Goal: Information Seeking & Learning: Learn about a topic

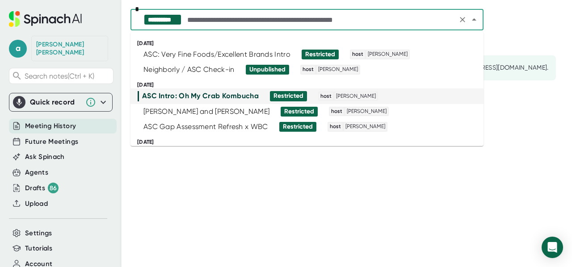
click at [210, 21] on input "text" at bounding box center [319, 19] width 269 height 13
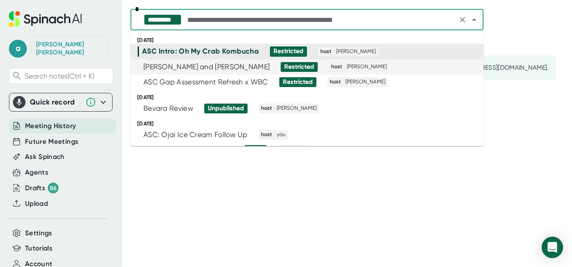
scroll to position [134, 0]
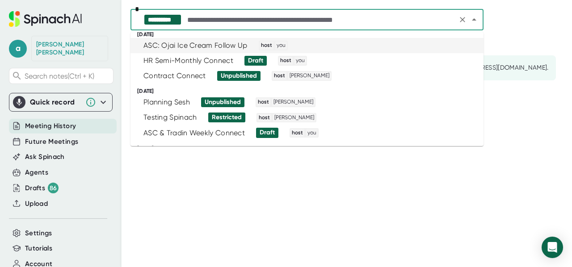
click at [193, 44] on div "ASC: Ojai Ice Cream Follow Up" at bounding box center [195, 45] width 104 height 9
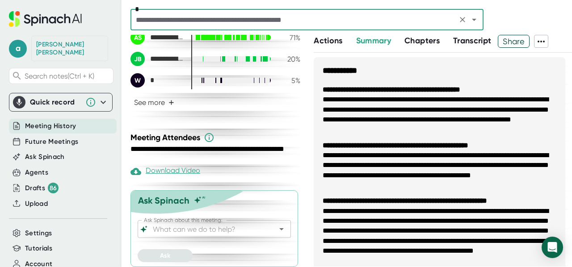
scroll to position [276, 0]
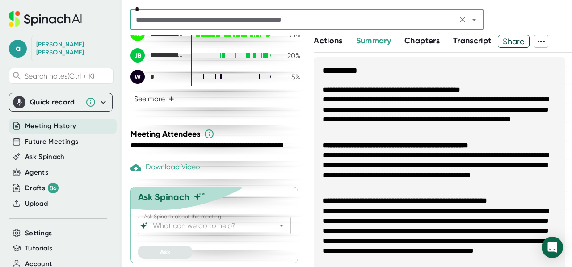
click at [214, 225] on input "Ask Spinach about this meeting:" at bounding box center [206, 225] width 111 height 13
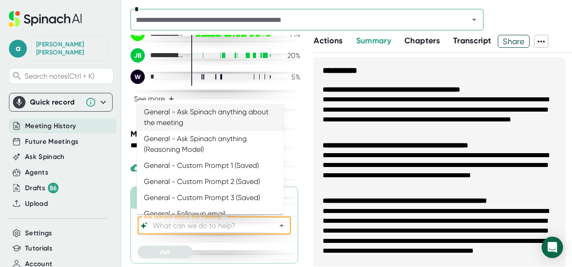
click at [204, 109] on li "General - Ask Spinach anything about the meeting" at bounding box center [210, 117] width 147 height 27
type input "General - Ask Spinach anything about the meeting"
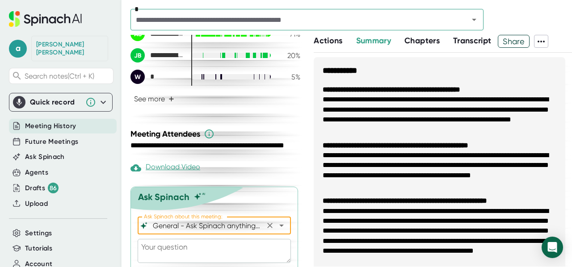
scroll to position [300, 0]
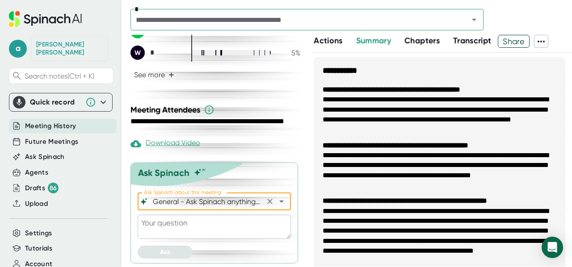
click at [188, 234] on textarea at bounding box center [214, 227] width 153 height 24
type textarea "T"
type textarea "x"
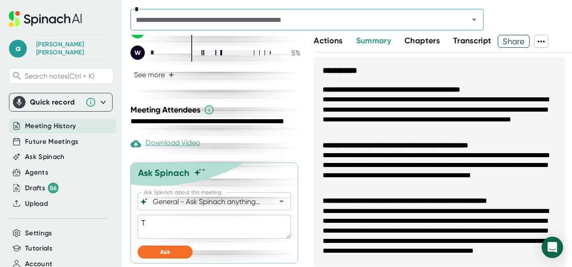
type textarea "Te"
type textarea "x"
type textarea "Tel"
type textarea "x"
type textarea "Tell"
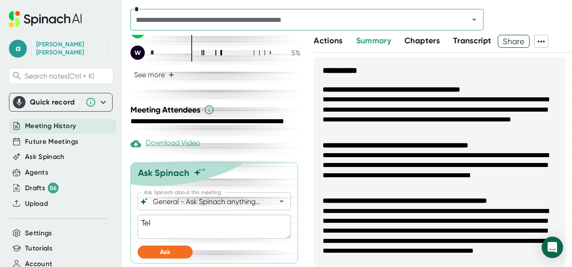
type textarea "x"
type textarea "Tell"
type textarea "x"
type textarea "Tell e"
type textarea "x"
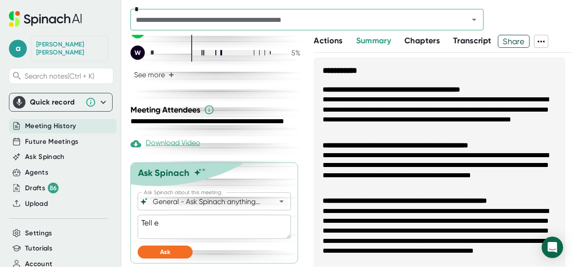
type textarea "Tell e"
type textarea "x"
type textarea "Tell e e"
type textarea "x"
type textarea "Tell e ev"
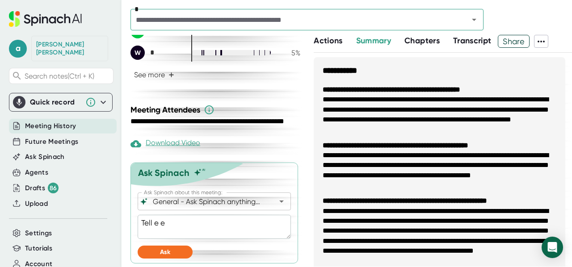
type textarea "x"
type textarea "Tell e eve"
type textarea "x"
type textarea "Tell e ever"
type textarea "x"
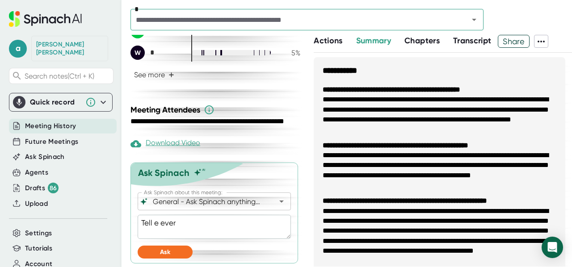
type textarea "Tell e every"
type textarea "x"
type textarea "Tell e everyt"
type textarea "x"
type textarea "Tell e everyth"
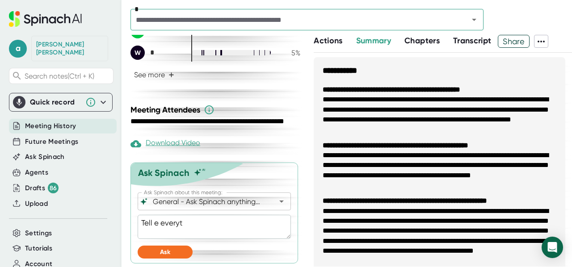
type textarea "x"
type textarea "Tell e everythi"
type textarea "x"
type textarea "Tell e everythin"
type textarea "x"
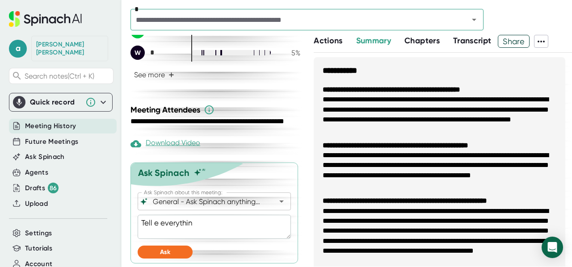
type textarea "Tell e everything"
type textarea "x"
type textarea "Tell e everything"
type textarea "x"
type textarea "Tell e everything I"
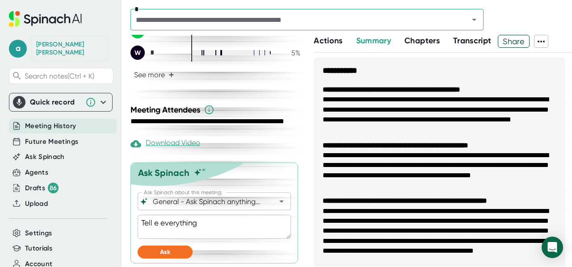
type textarea "x"
type textarea "Tell e everything I"
type textarea "x"
type textarea "Tell e everything I s"
type textarea "x"
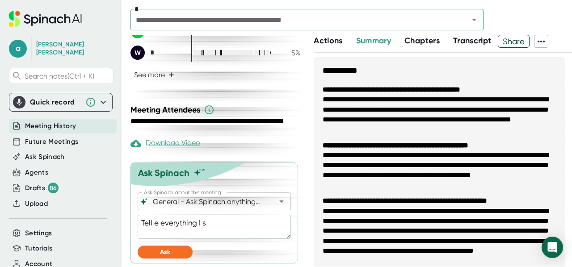
type textarea "Tell e everything I sh"
type textarea "x"
type textarea "Tell e everything I sho"
type textarea "x"
type textarea "Tell e everything I shou"
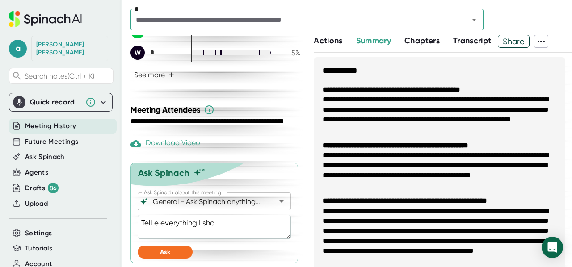
type textarea "x"
type textarea "Tell e everything I shoul"
type textarea "x"
type textarea "Tell e everything I should"
type textarea "x"
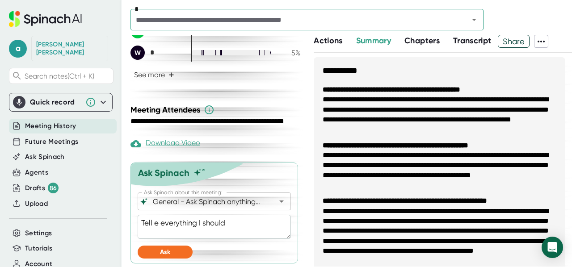
type textarea "Tell e everything I should"
type textarea "x"
type textarea "Tell e everything I should i"
type textarea "x"
type textarea "Tell e everything I should in"
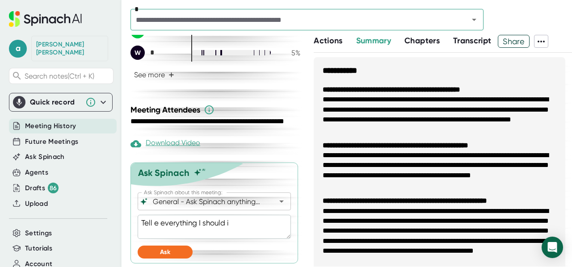
type textarea "x"
type textarea "Tell e everything I should inc"
type textarea "x"
type textarea "Tell e everything I should incl"
type textarea "x"
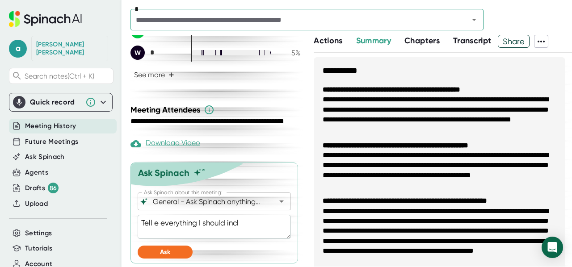
type textarea "Tell e everything I should inclu"
type textarea "x"
type textarea "Tell e everything I should includ"
type textarea "x"
type textarea "Tell e everything I should include"
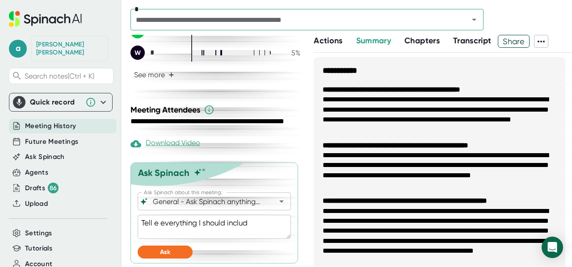
type textarea "x"
type textarea "Tell e everything I should include"
type textarea "x"
type textarea "Tell e everything I should include i"
type textarea "x"
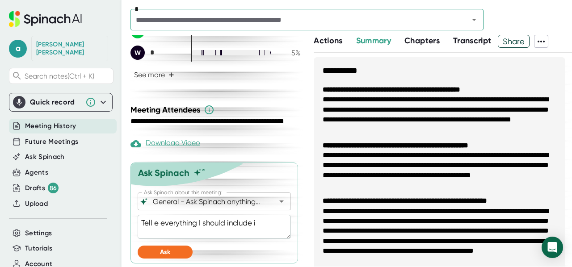
type textarea "Tell e everything I should include in"
type textarea "x"
type textarea "Tell e everything I should include in"
type textarea "x"
type textarea "Tell e everything I should include in m"
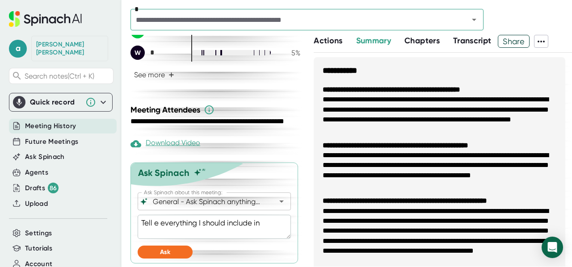
type textarea "x"
type textarea "Tell e everything I should include in my"
type textarea "x"
type textarea "Tell e everything I should include in myp"
type textarea "x"
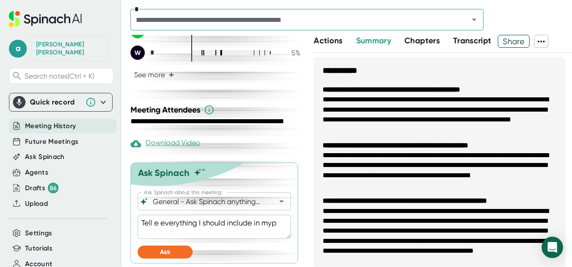
type textarea "Tell e everything I should include in my"
type textarea "x"
type textarea "Tell e everything I should include in my"
type textarea "x"
type textarea "Tell e everything I should include in my p"
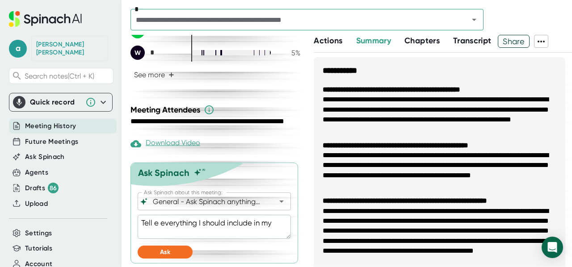
type textarea "x"
type textarea "Tell e everything I should include in my pr"
type textarea "x"
type textarea "Tell e everything I should include in my pro"
type textarea "x"
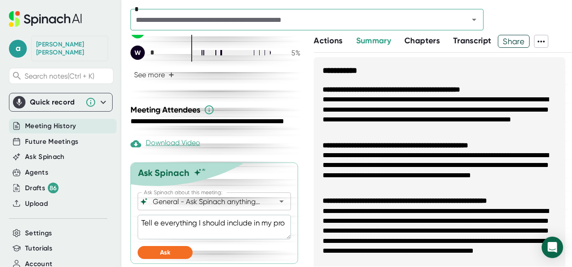
type textarea "Tell e everything I should include in my prop"
type textarea "x"
type textarea "Tell e everything I should include in my propo"
type textarea "x"
type textarea "Tell e everything I should include in my propos"
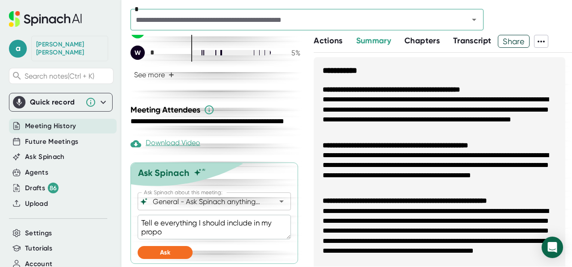
type textarea "x"
type textarea "Tell e everything I should include in my proposa"
type textarea "x"
type textarea "Tell e everything I should include in my proposal"
type textarea "x"
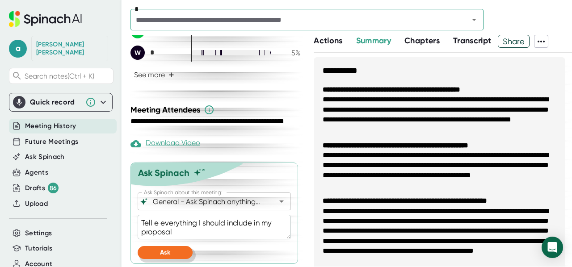
type textarea "Tell e everything I should include in my proposal"
click at [171, 251] on button "Ask" at bounding box center [165, 252] width 55 height 13
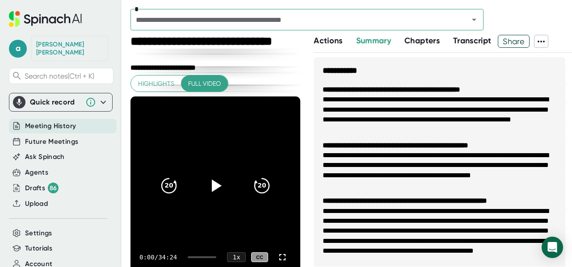
scroll to position [0, 0]
click at [466, 41] on span "Transcript" at bounding box center [472, 41] width 38 height 10
type textarea "x"
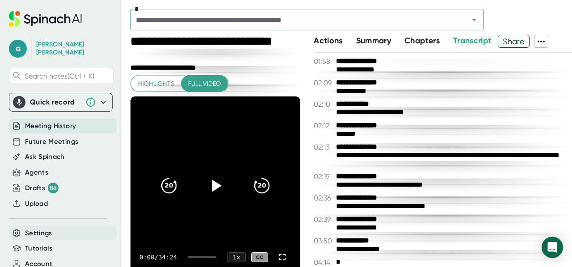
click at [74, 226] on div "Settings" at bounding box center [63, 233] width 108 height 15
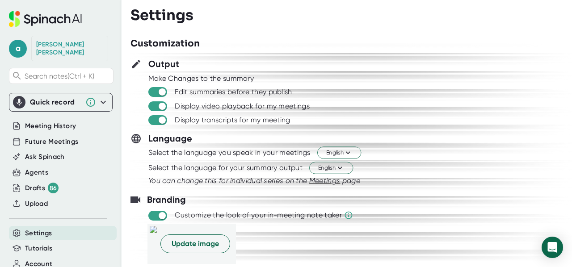
click at [404, 125] on div at bounding box center [350, 128] width 441 height 7
click at [79, 119] on div "Meeting History" at bounding box center [63, 126] width 108 height 15
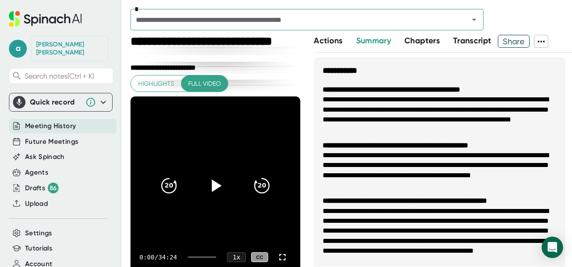
click at [214, 13] on div "*" at bounding box center [306, 19] width 353 height 21
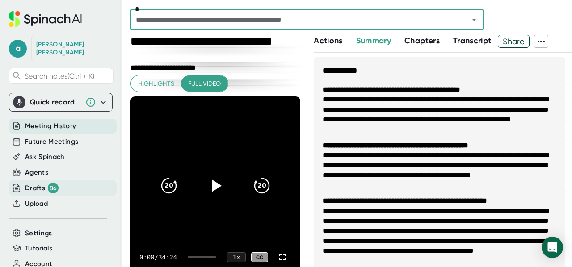
click at [51, 184] on div "86" at bounding box center [53, 188] width 11 height 11
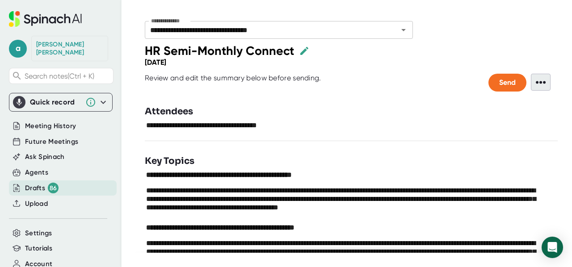
click at [540, 86] on span "•••" at bounding box center [540, 82] width 20 height 17
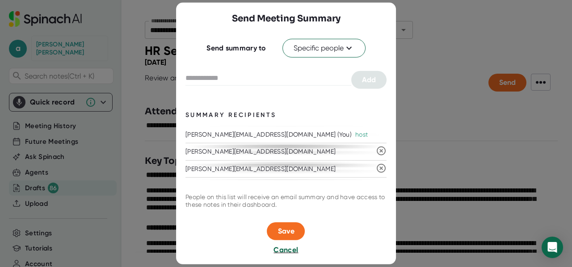
click at [275, 250] on span "Cancel" at bounding box center [285, 249] width 25 height 8
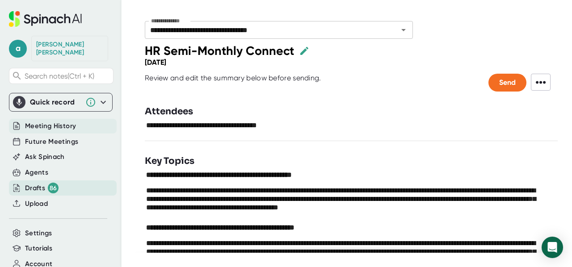
click at [91, 119] on div "Meeting History" at bounding box center [63, 126] width 108 height 15
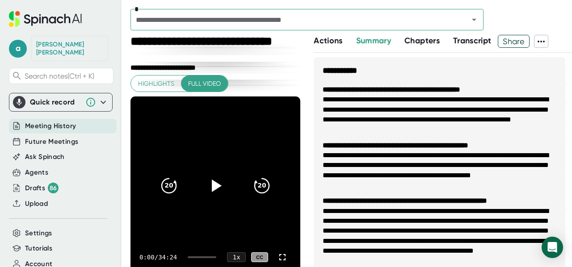
click at [263, 19] on input "text" at bounding box center [293, 19] width 321 height 13
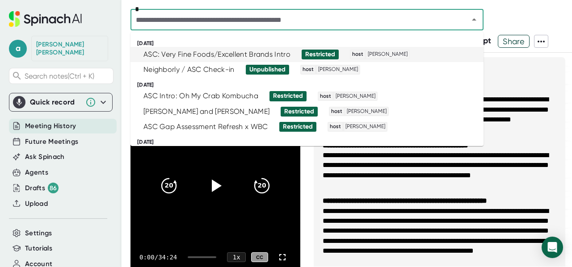
click at [390, 58] on span "[PERSON_NAME]" at bounding box center [387, 54] width 42 height 8
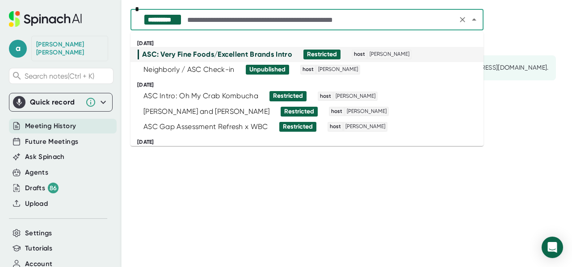
click at [283, 25] on input "text" at bounding box center [319, 19] width 269 height 13
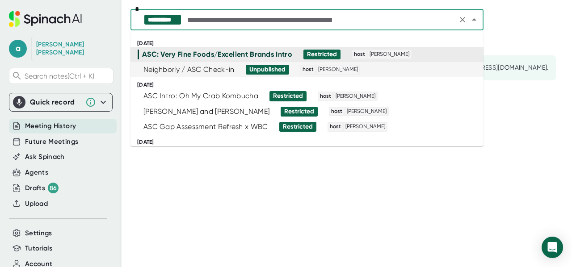
click at [222, 67] on div "Neighborly / ASC Check-in" at bounding box center [188, 69] width 91 height 9
